Goal: Check status: Check status

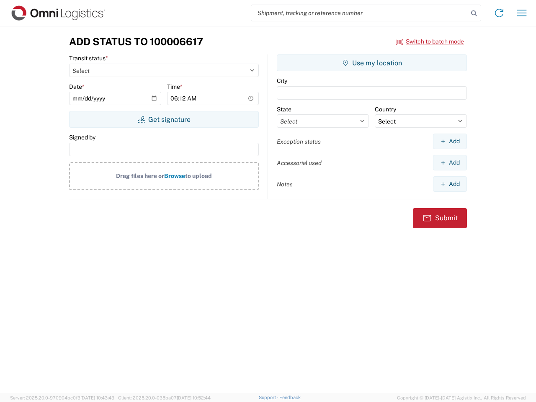
click at [360, 13] on input "search" at bounding box center [359, 13] width 217 height 16
click at [474, 13] on icon at bounding box center [474, 14] width 12 height 12
click at [499, 13] on icon at bounding box center [498, 12] width 13 height 13
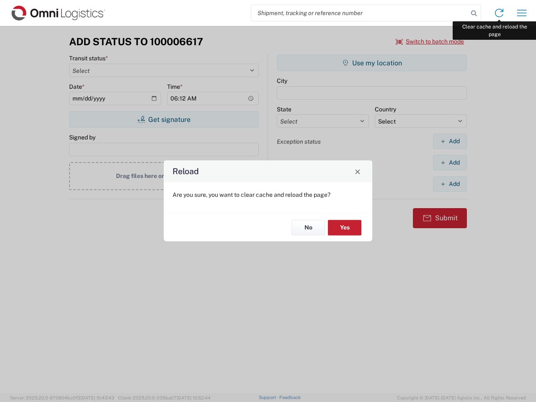
click at [522, 13] on div "Reload Are you sure, you want to clear cache and reload the page? No Yes" at bounding box center [268, 201] width 536 height 402
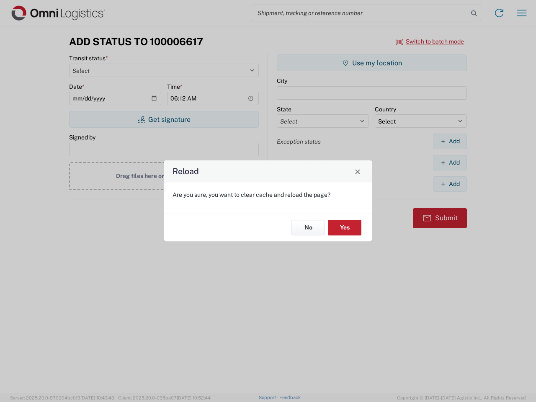
click at [430, 41] on div "Reload Are you sure, you want to clear cache and reload the page? No Yes" at bounding box center [268, 201] width 536 height 402
click at [164, 119] on div "Reload Are you sure, you want to clear cache and reload the page? No Yes" at bounding box center [268, 201] width 536 height 402
click at [372, 63] on div "Reload Are you sure, you want to clear cache and reload the page? No Yes" at bounding box center [268, 201] width 536 height 402
click at [450, 141] on div "Reload Are you sure, you want to clear cache and reload the page? No Yes" at bounding box center [268, 201] width 536 height 402
click at [450, 162] on div "Reload Are you sure, you want to clear cache and reload the page? No Yes" at bounding box center [268, 201] width 536 height 402
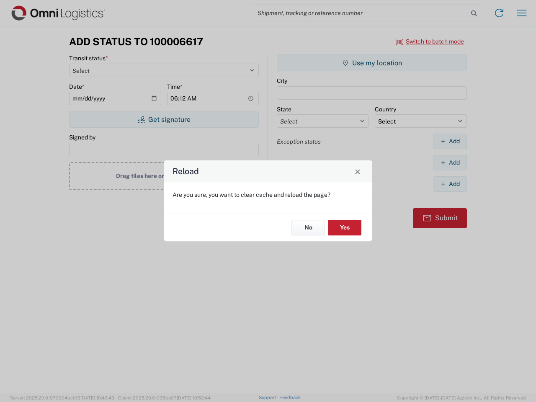
click at [450, 184] on div "Reload Are you sure, you want to clear cache and reload the page? No Yes" at bounding box center [268, 201] width 536 height 402
